Goal: Information Seeking & Learning: Learn about a topic

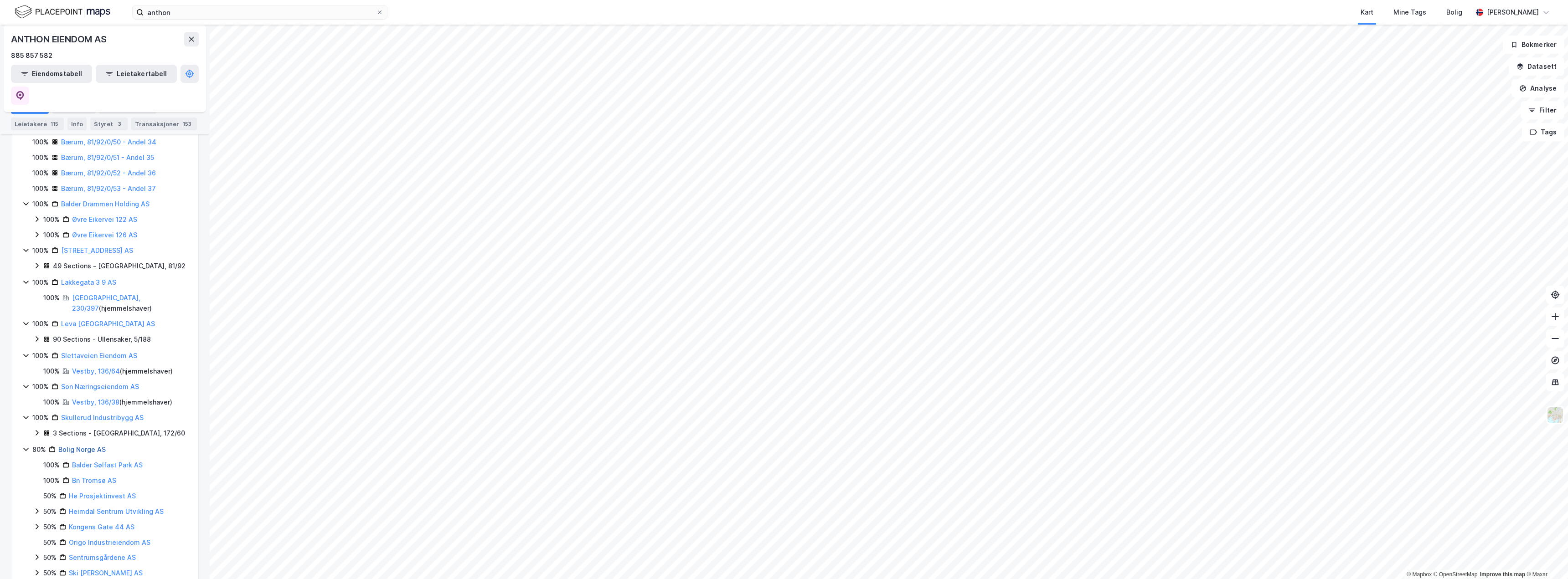
scroll to position [1029, 0]
click at [88, 335] on link "Leva [GEOGRAPHIC_DATA] AS" at bounding box center [108, 339] width 94 height 8
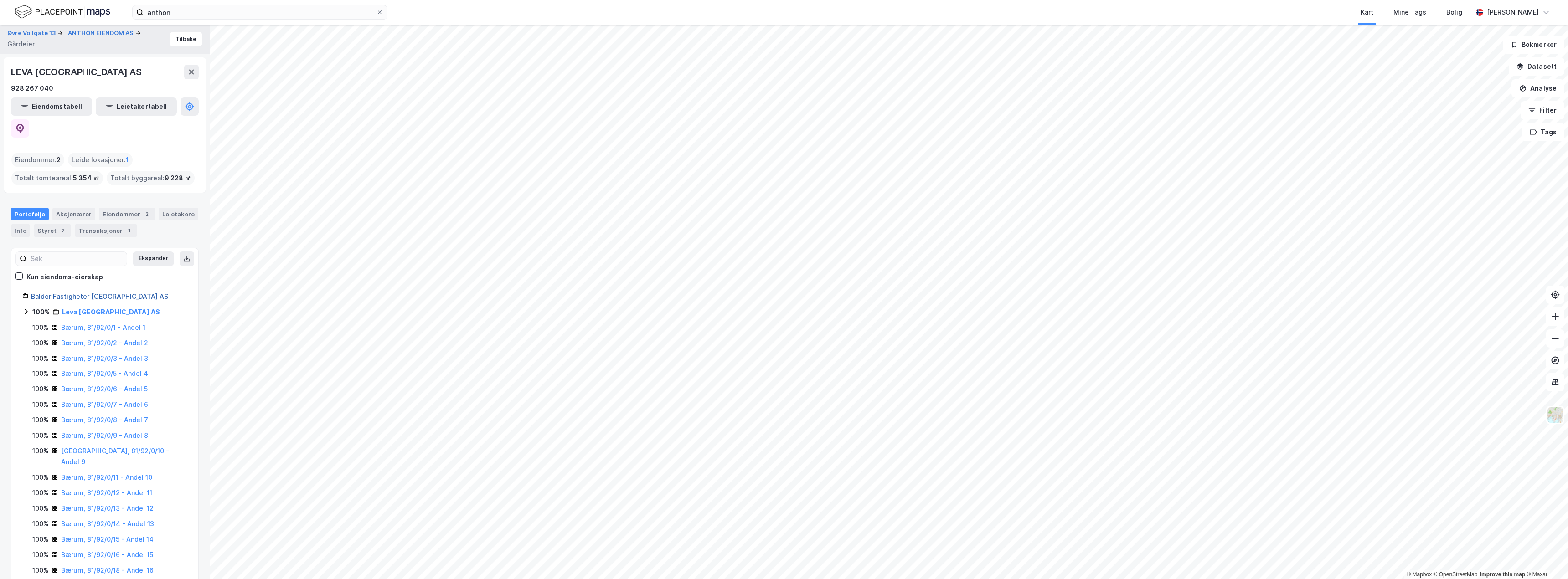
click at [91, 293] on link "Balder Fastigheter [GEOGRAPHIC_DATA] AS" at bounding box center [99, 296] width 137 height 8
